Goal: Information Seeking & Learning: Learn about a topic

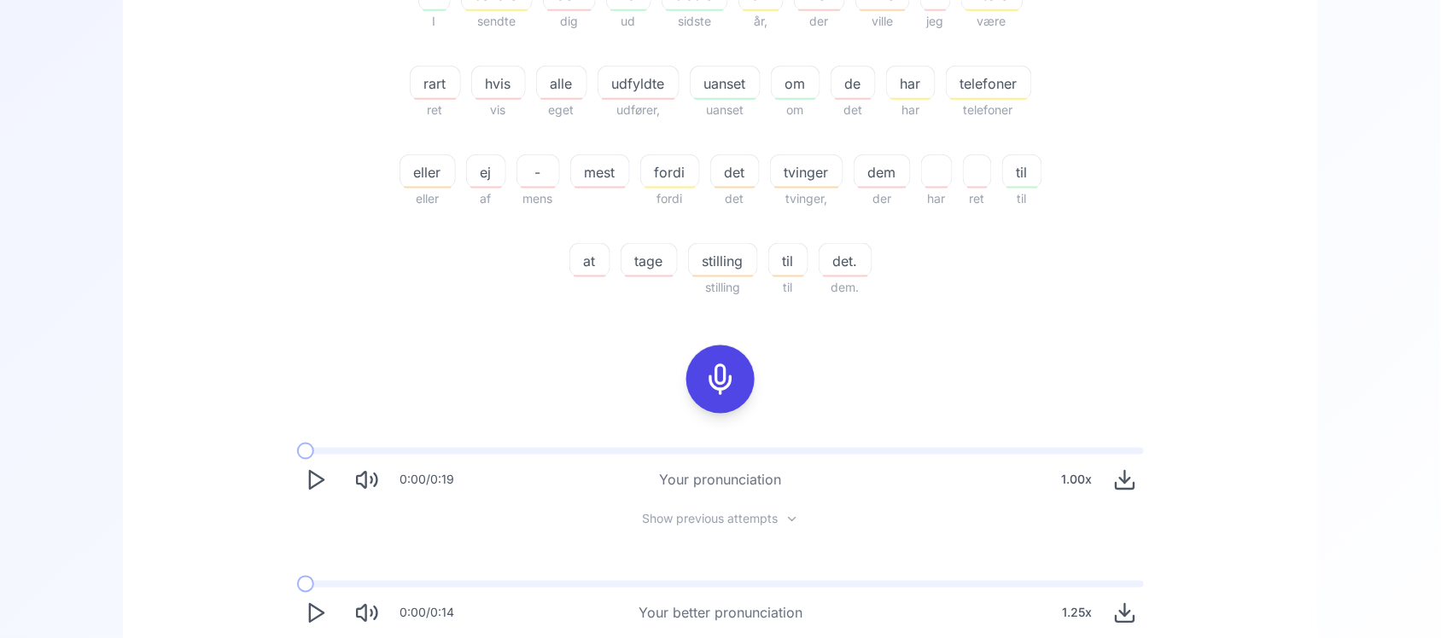
scroll to position [704, 0]
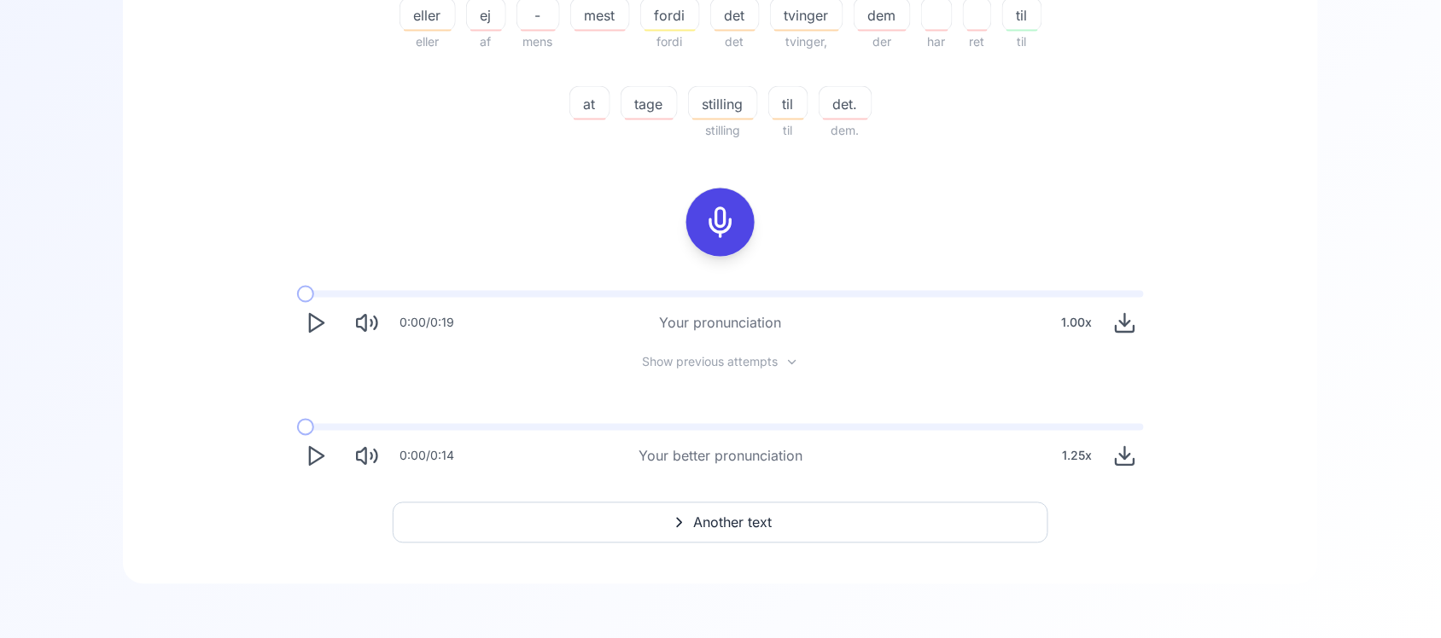
click at [313, 449] on polygon "Play" at bounding box center [317, 457] width 14 height 18
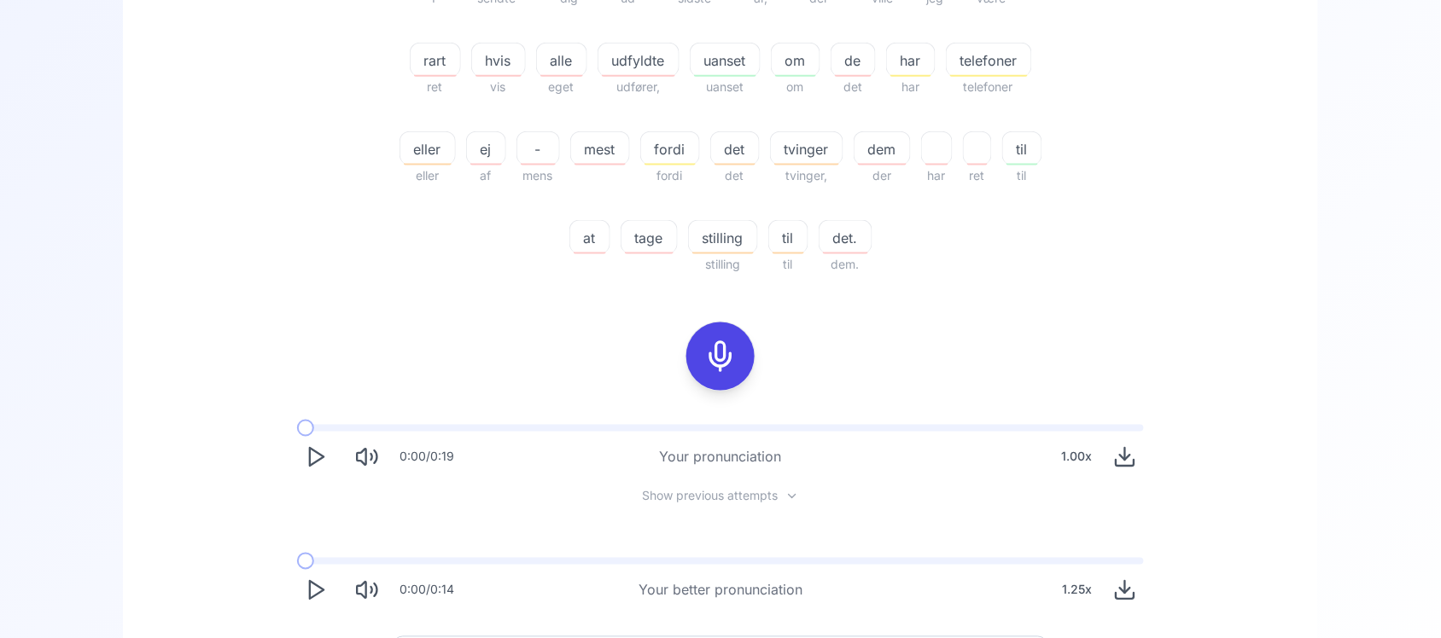
scroll to position [572, 0]
click at [317, 604] on button "Play" at bounding box center [316, 589] width 38 height 38
click at [317, 604] on button "Pause" at bounding box center [316, 589] width 38 height 38
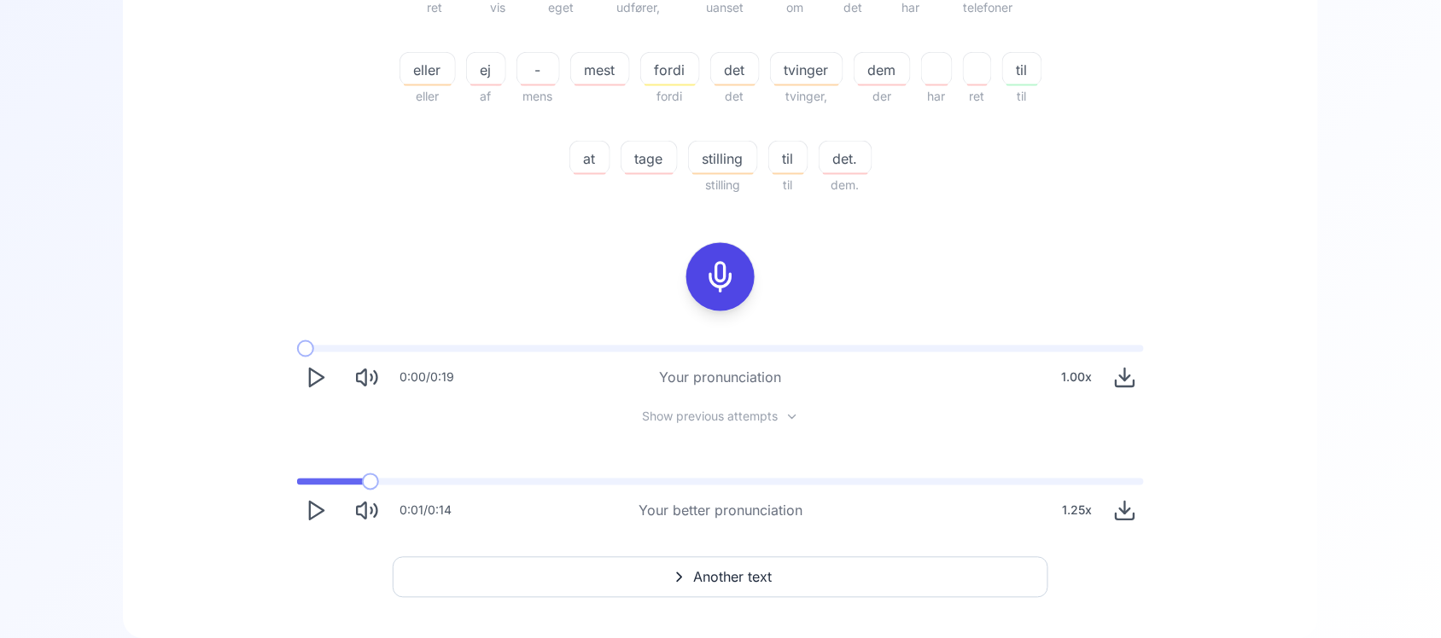
scroll to position [654, 0]
click at [297, 497] on div "0:01 / 0:14" at bounding box center [374, 507] width 154 height 38
click at [306, 504] on icon "Play" at bounding box center [316, 507] width 24 height 24
click at [312, 482] on div "0:02 / 0:14 Your better pronunciation 1.25 x" at bounding box center [720, 500] width 874 height 79
click at [310, 480] on div "0:02 / 0:14 Your better pronunciation 1.25 x" at bounding box center [720, 500] width 874 height 79
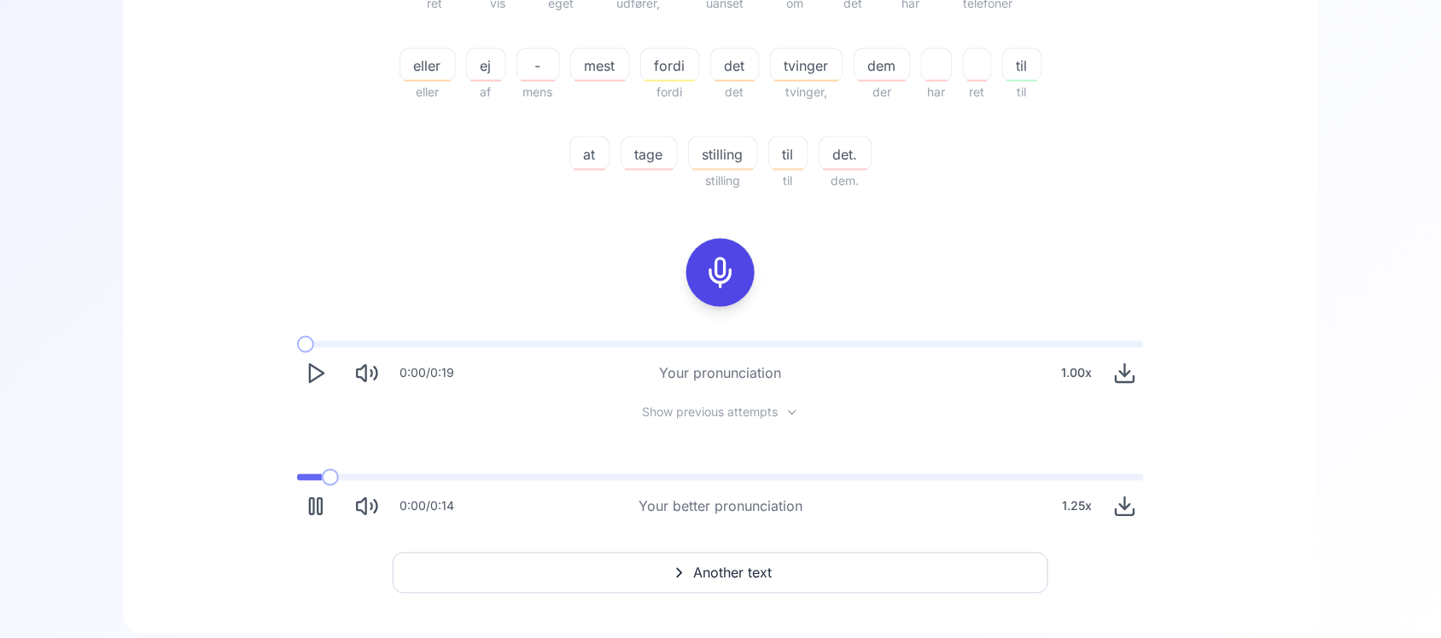
click at [306, 474] on span at bounding box center [309, 477] width 25 height 7
click at [321, 501] on rect "Pause" at bounding box center [319, 507] width 4 height 16
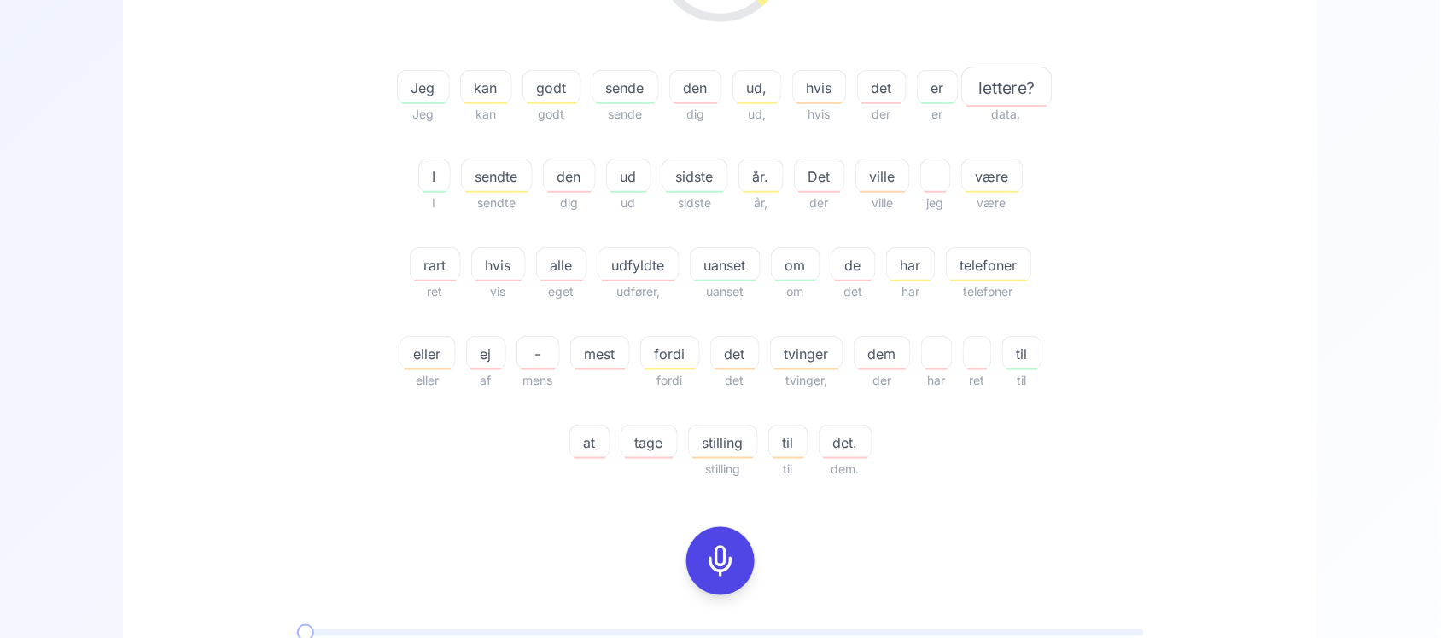
scroll to position [364, 0]
click at [757, 438] on span "stilling" at bounding box center [723, 444] width 68 height 20
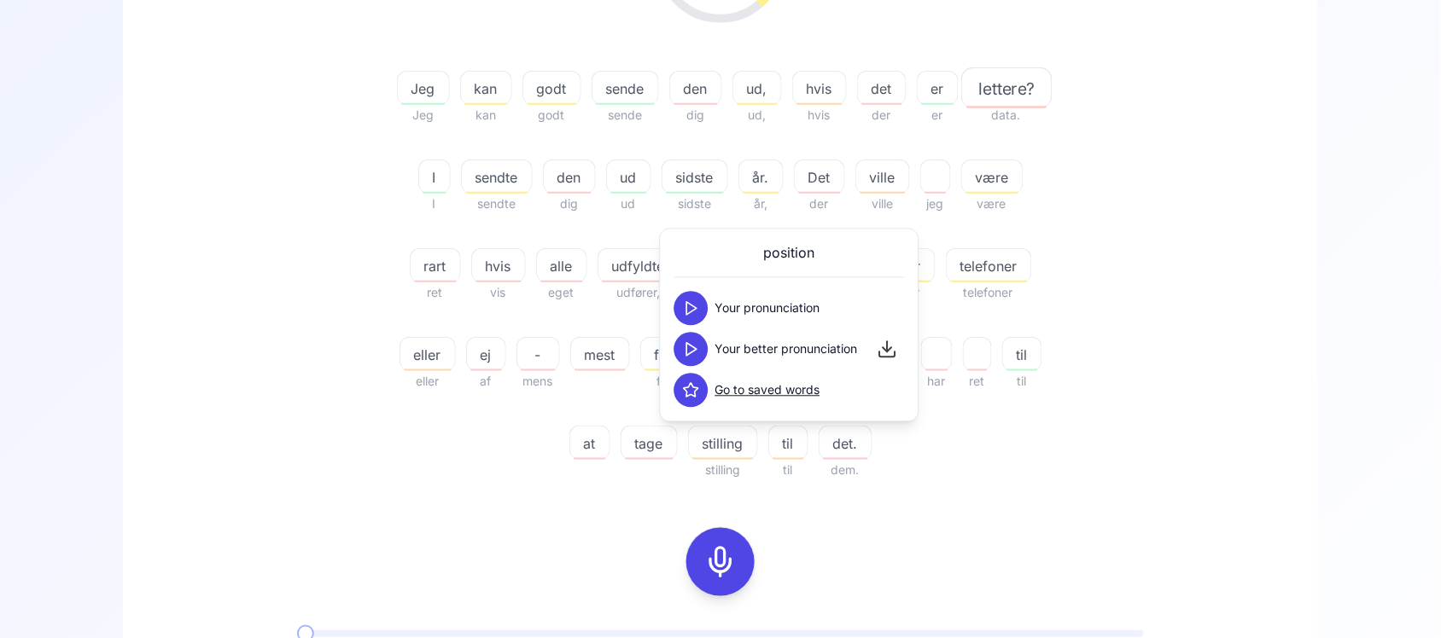
click at [679, 309] on button at bounding box center [691, 309] width 34 height 34
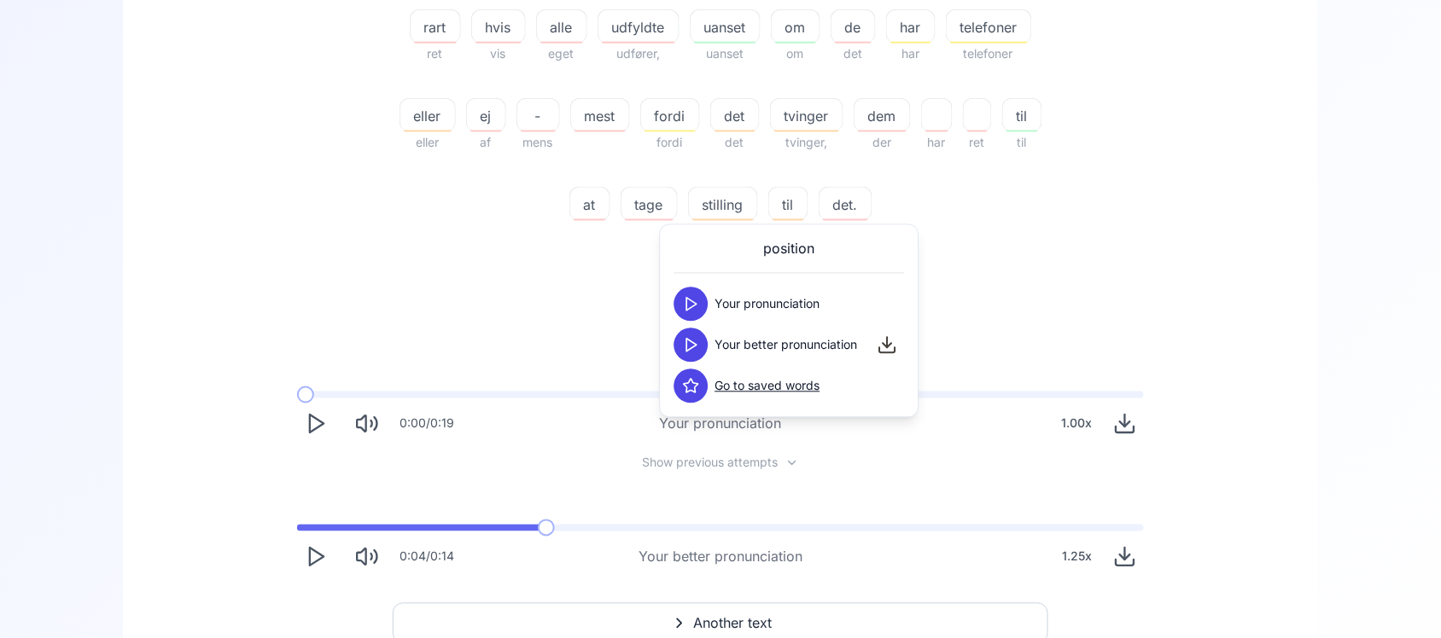
scroll to position [704, 0]
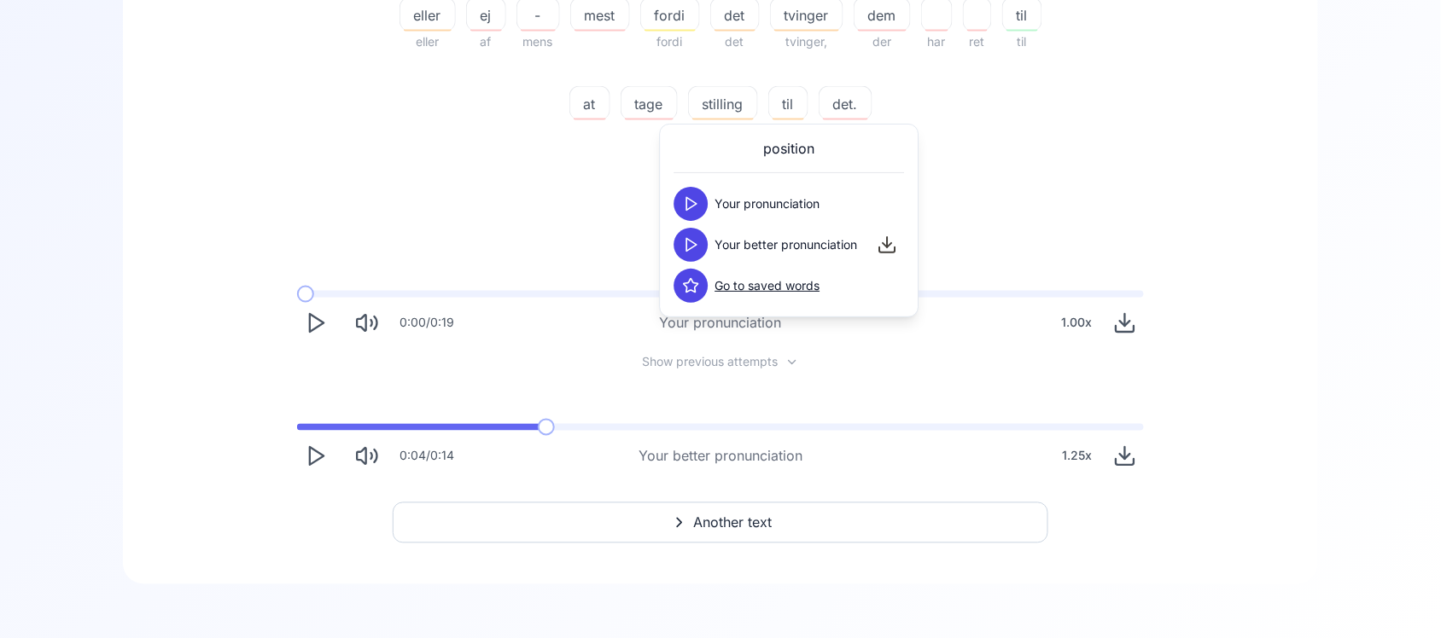
click at [331, 462] on button "Play" at bounding box center [316, 457] width 38 height 38
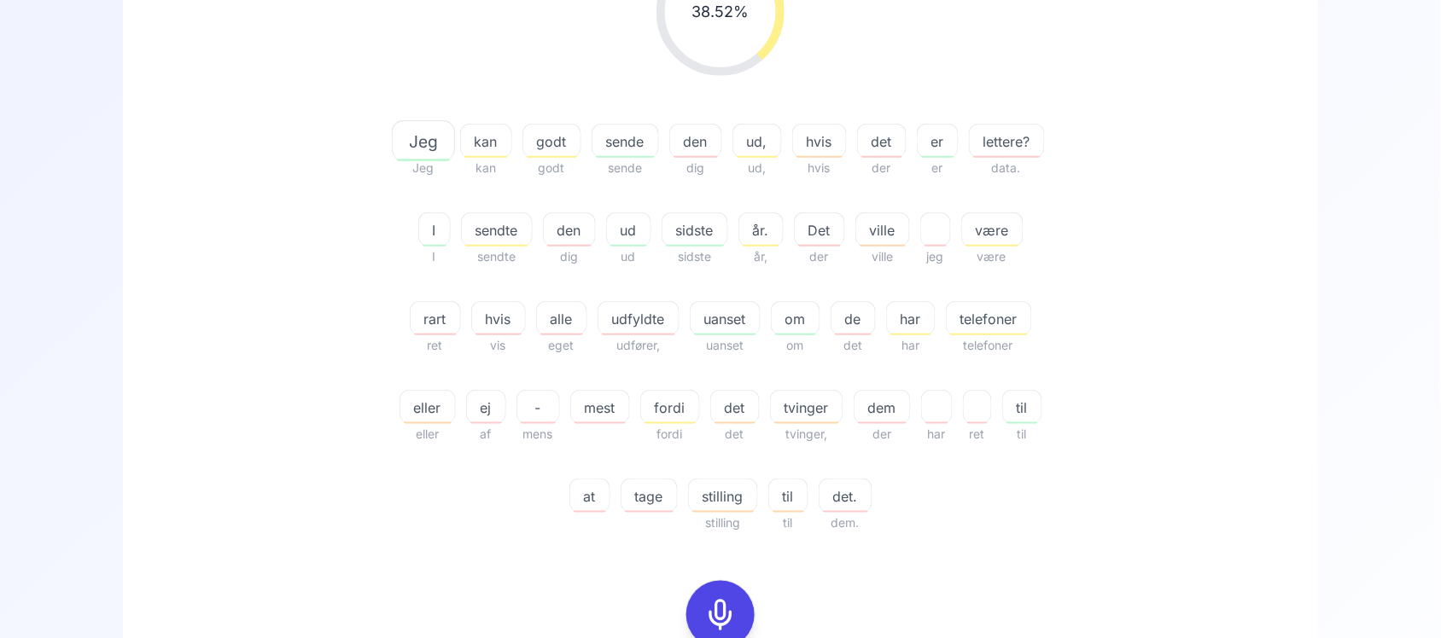
scroll to position [310, 0]
click at [679, 333] on div "udfyldte" at bounding box center [638, 320] width 82 height 34
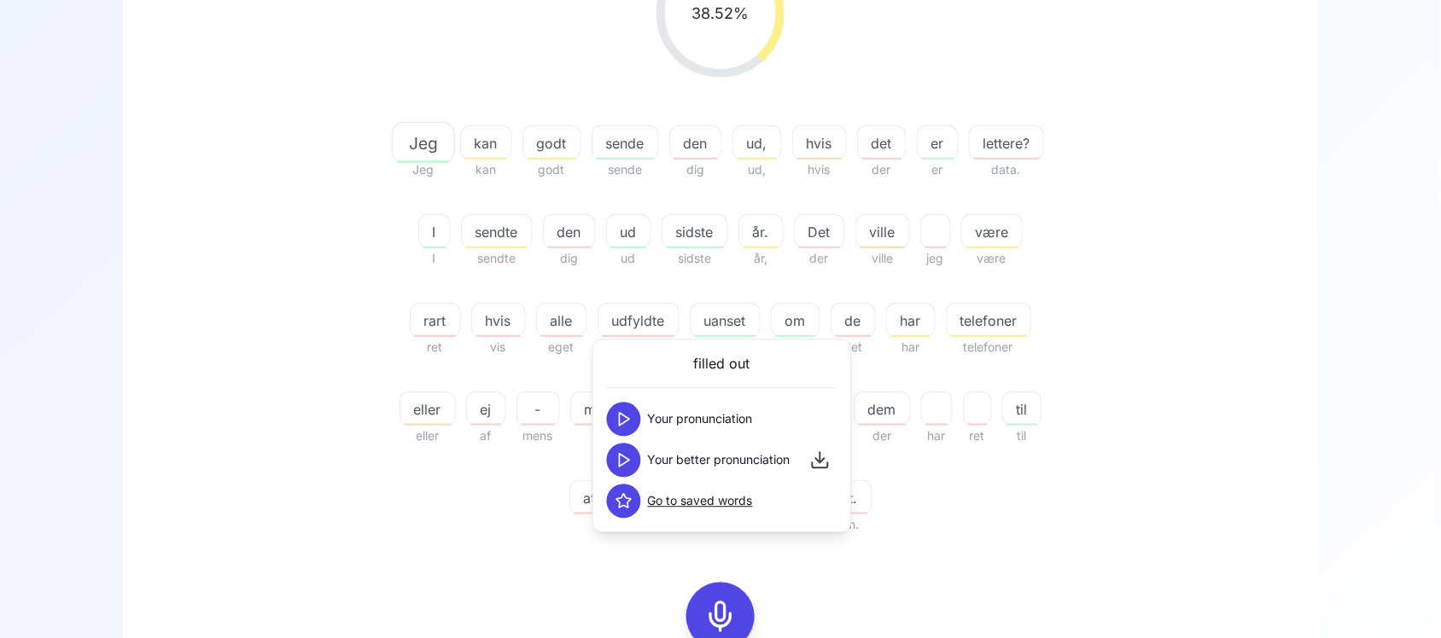
click at [322, 369] on div "38.52 % 38.52 % Jeg Jeg kan kan godt godt sende sende den dig ud, ud, hvis hvis…" at bounding box center [720, 242] width 983 height 613
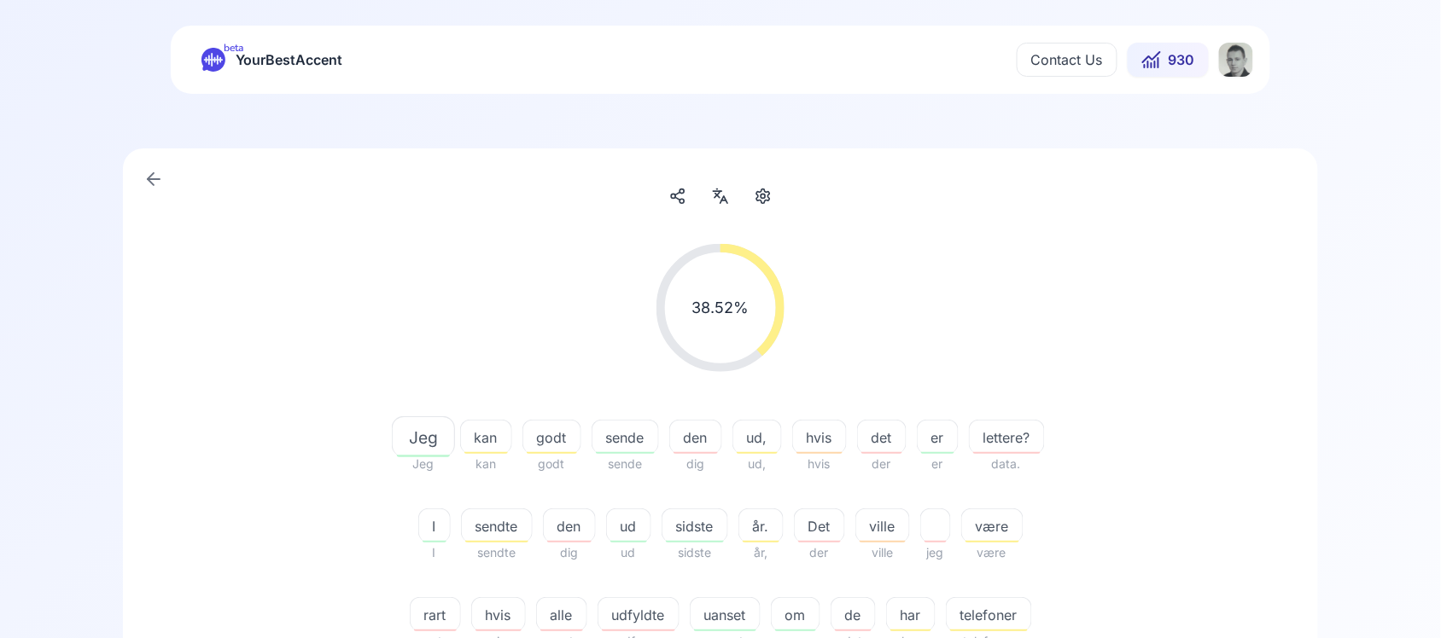
scroll to position [14, 0]
click at [725, 205] on icon at bounding box center [720, 197] width 20 height 17
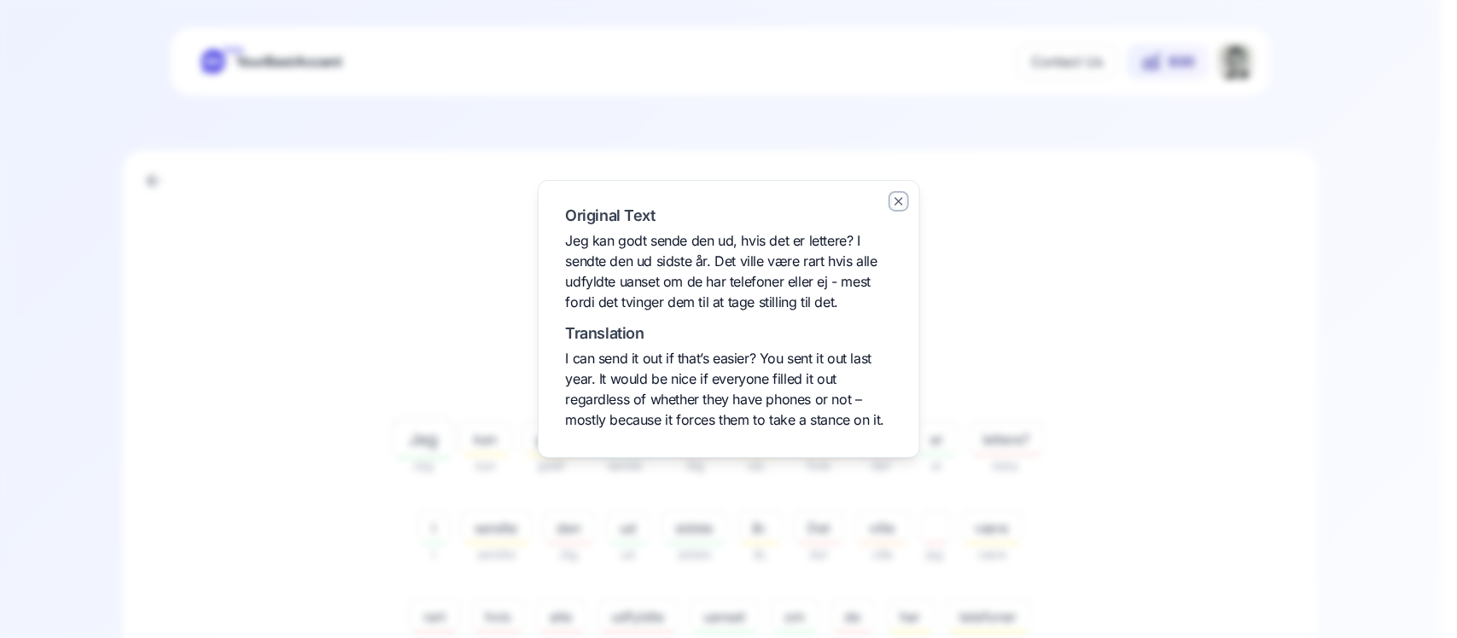
click at [896, 195] on icon "button" at bounding box center [899, 202] width 14 height 14
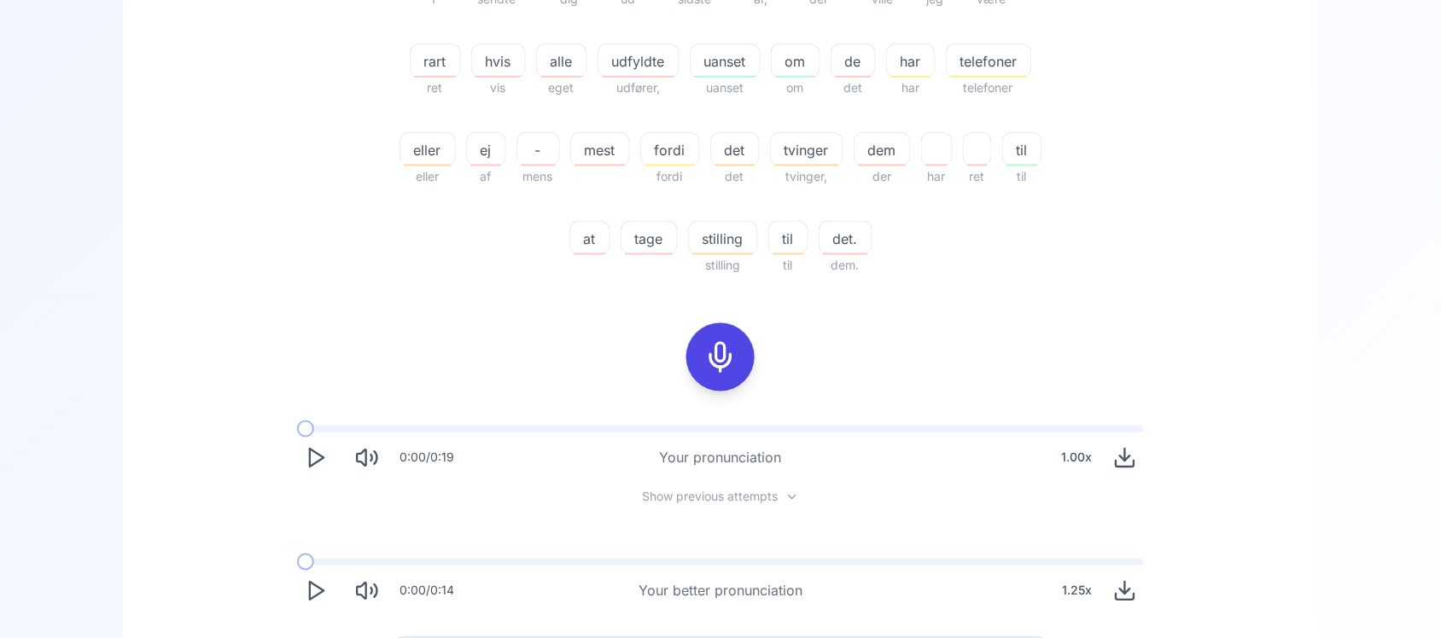
scroll to position [573, 0]
click at [310, 580] on polygon "Play" at bounding box center [317, 588] width 14 height 18
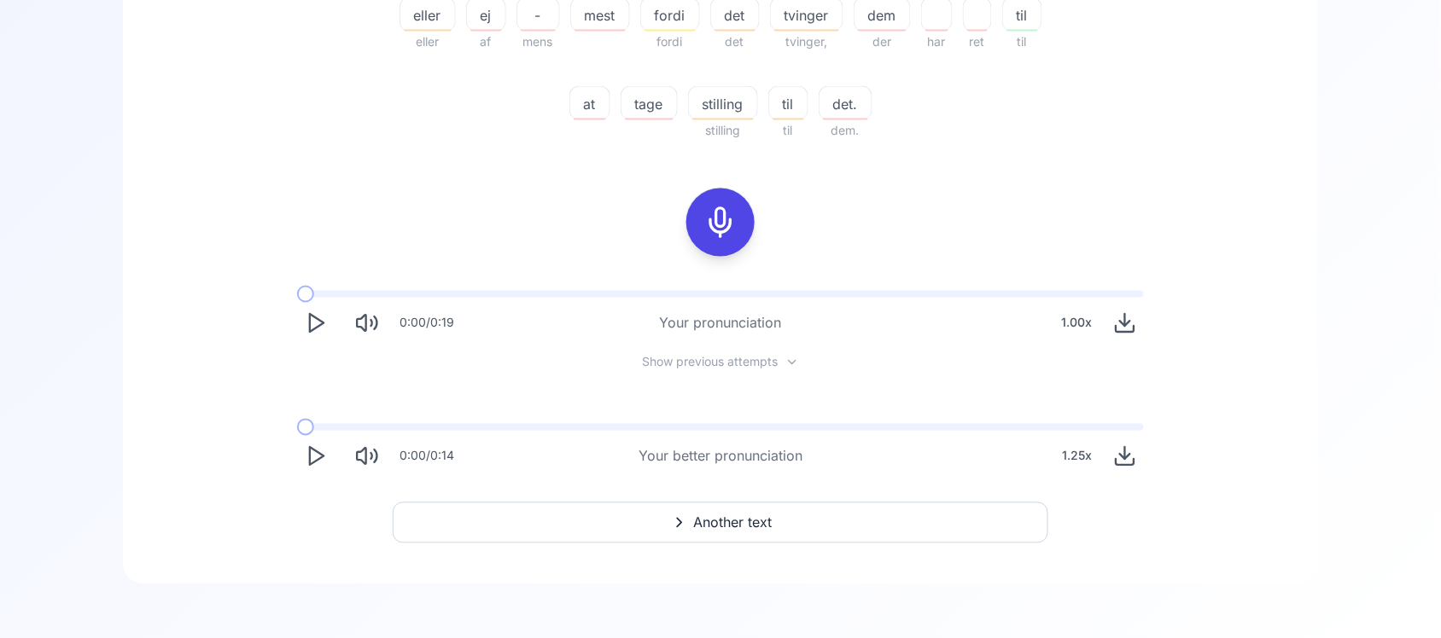
click at [318, 448] on icon "Play" at bounding box center [316, 457] width 24 height 24
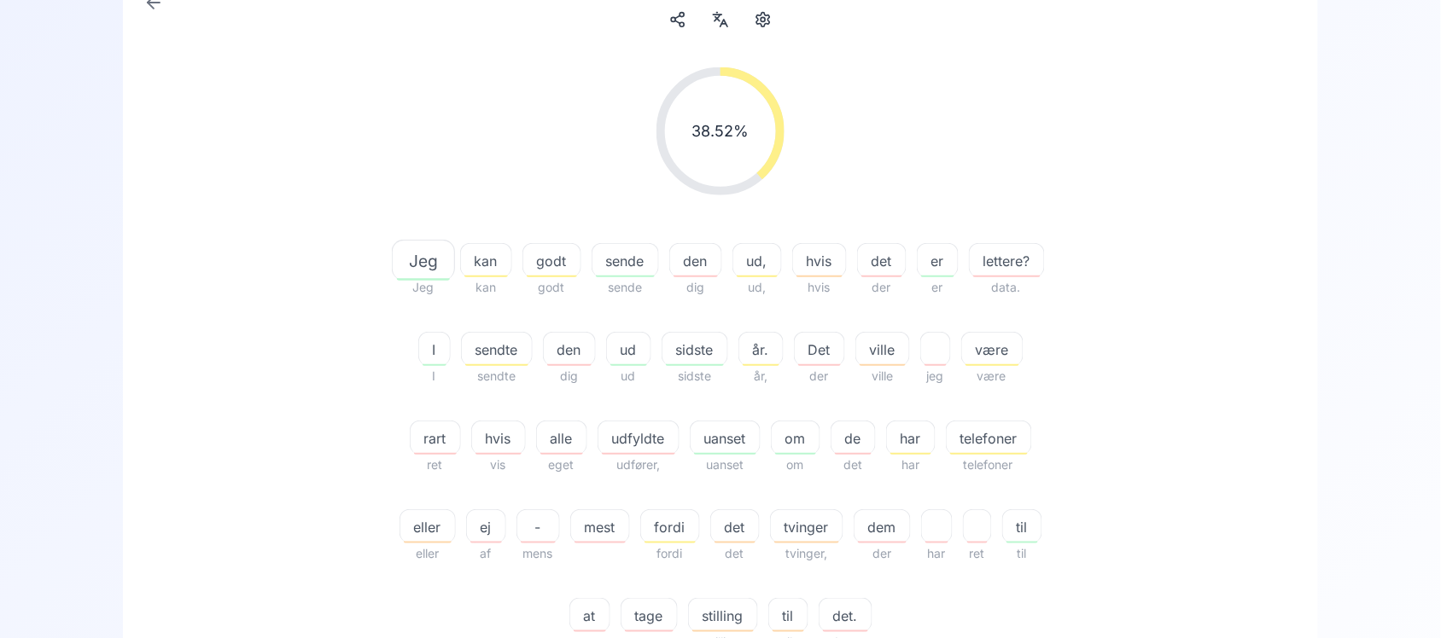
scroll to position [102, 0]
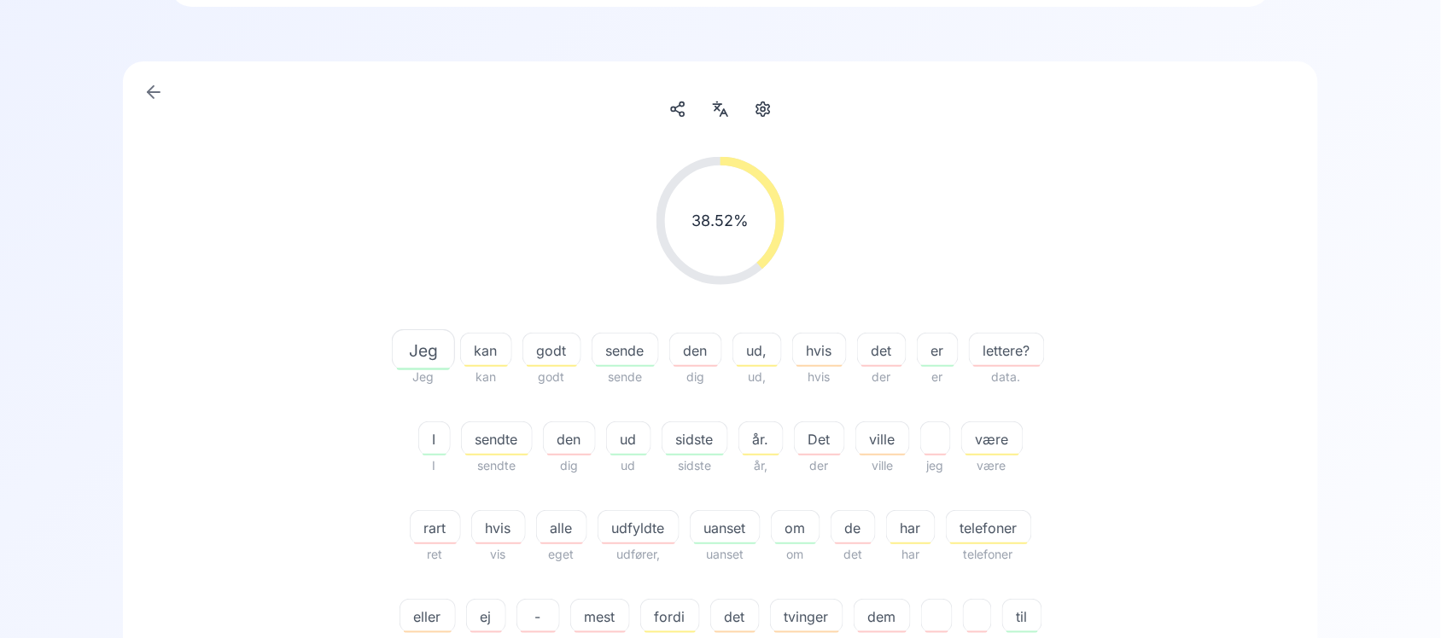
click at [717, 115] on icon at bounding box center [720, 109] width 20 height 17
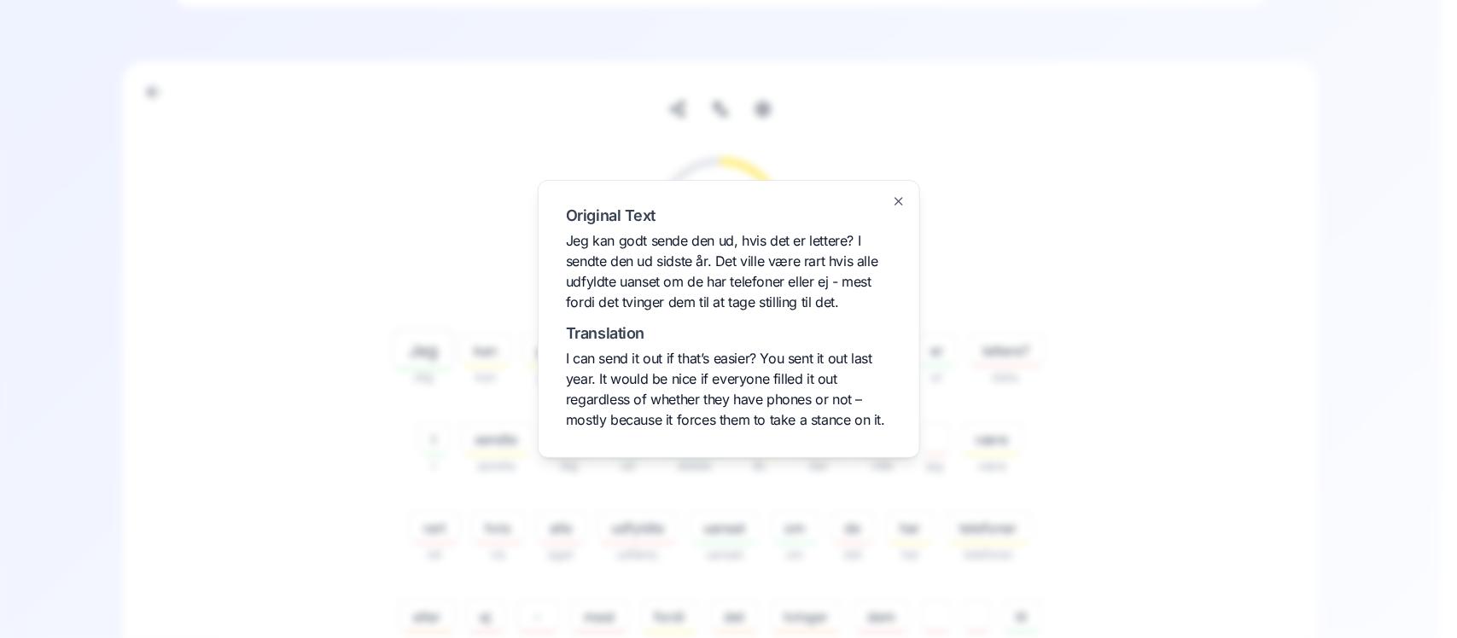
click at [563, 244] on div "Original Text Jeg kan godt sende den ud, hvis det er lettere? I sendte den ud s…" at bounding box center [729, 319] width 382 height 278
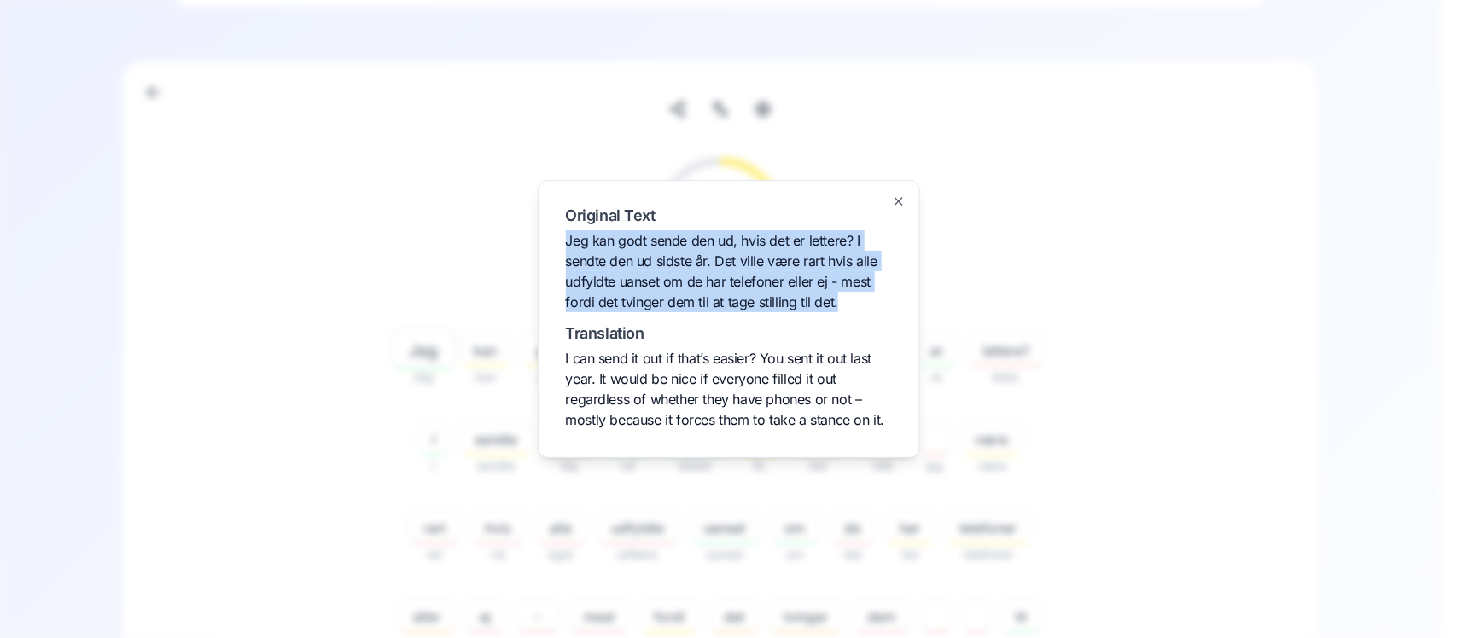
drag, startPoint x: 567, startPoint y: 241, endPoint x: 839, endPoint y: 299, distance: 277.5
click at [839, 299] on div "Original Text Jeg kan godt sende den ud, hvis det er lettere? I sendte den ud s…" at bounding box center [729, 260] width 326 height 104
copy span "Jeg kan godt sende den ud, hvis det er lettere? I sendte den ud sidste år. Det …"
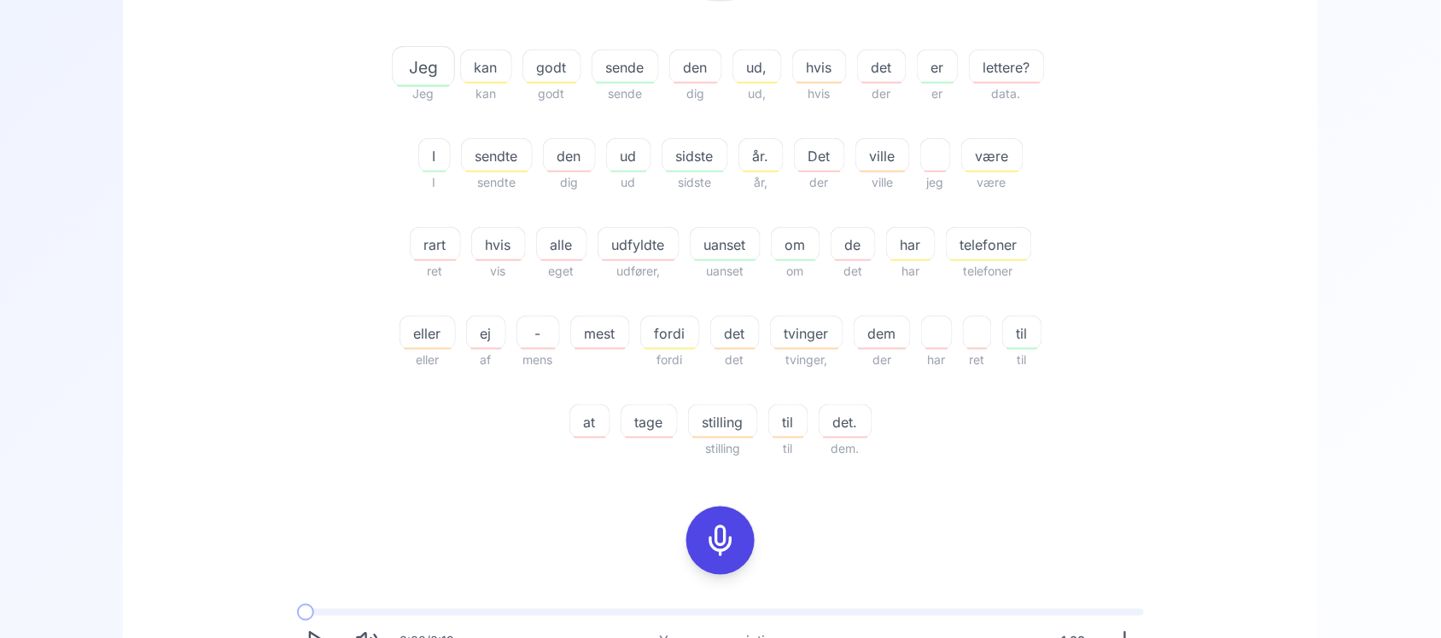
scroll to position [390, 0]
